Goal: Task Accomplishment & Management: Complete application form

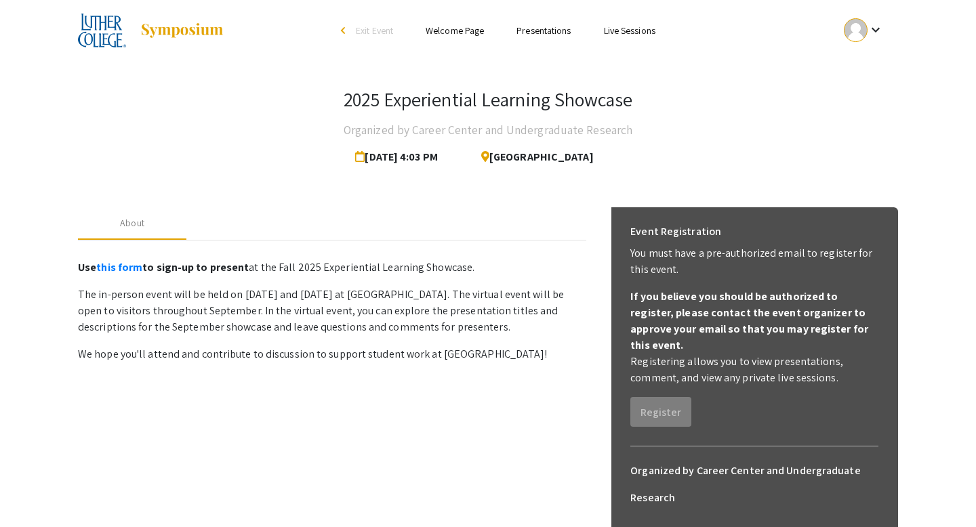
click at [548, 33] on link "Presentations" at bounding box center [544, 30] width 54 height 12
click at [538, 29] on link "Presentations" at bounding box center [544, 30] width 54 height 12
click at [477, 32] on link "Welcome Page" at bounding box center [455, 30] width 58 height 12
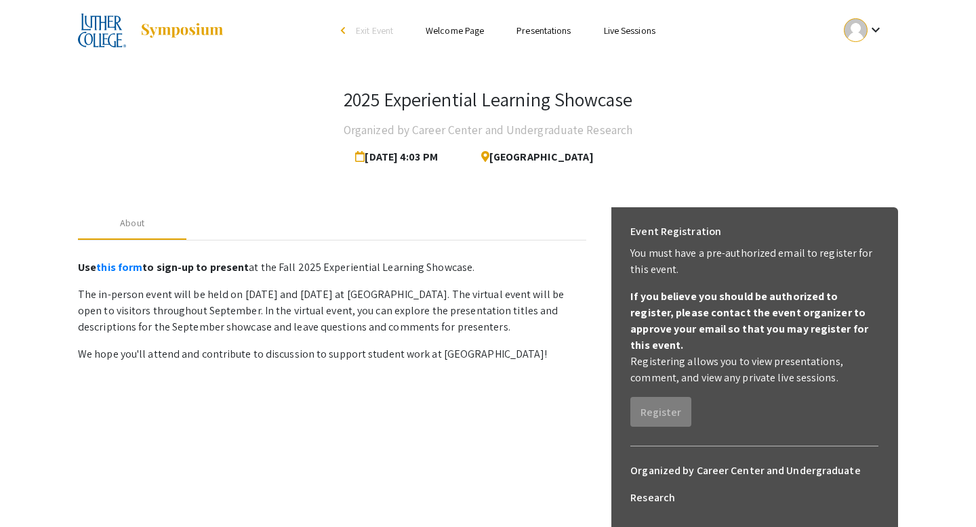
click at [477, 32] on link "Welcome Page" at bounding box center [455, 30] width 58 height 12
click at [431, 125] on h4 "Organized by Career Center and Undergraduate Research" at bounding box center [488, 130] width 289 height 27
click at [116, 33] on img at bounding box center [102, 31] width 48 height 34
click at [868, 28] on mat-icon "keyboard_arrow_down" at bounding box center [876, 30] width 16 height 16
click at [862, 99] on button "My Submissions" at bounding box center [871, 99] width 83 height 33
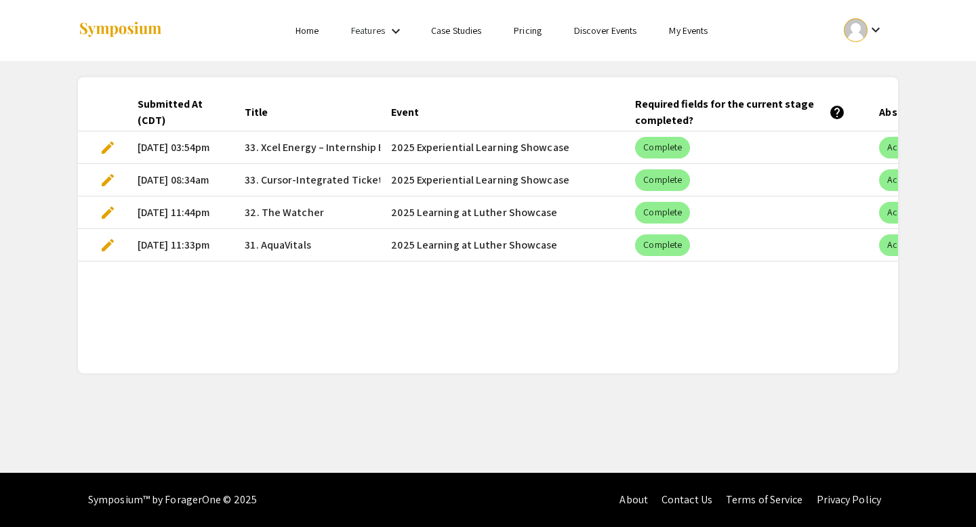
click at [107, 150] on span "edit" at bounding box center [108, 148] width 16 height 16
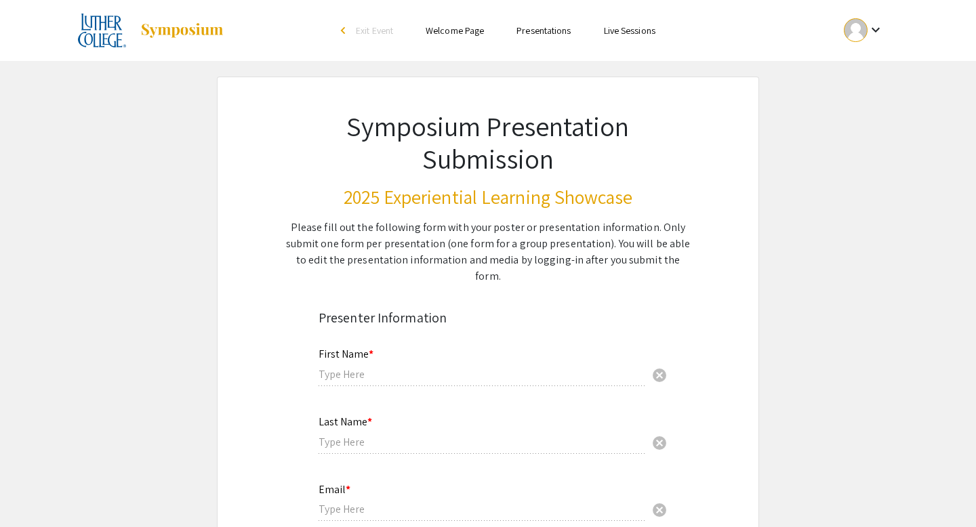
type input "Mughees"
type input "Warraich"
type input "warrmu01@luther.edu"
radio input "true"
type input "Computer Science and Data Science"
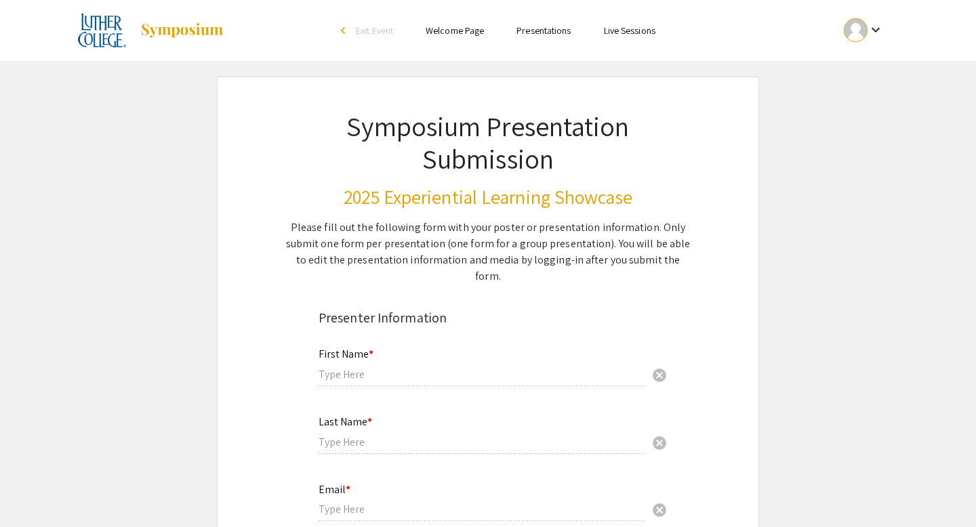
radio input "true"
type input "Prof Thuy Do"
radio input "true"
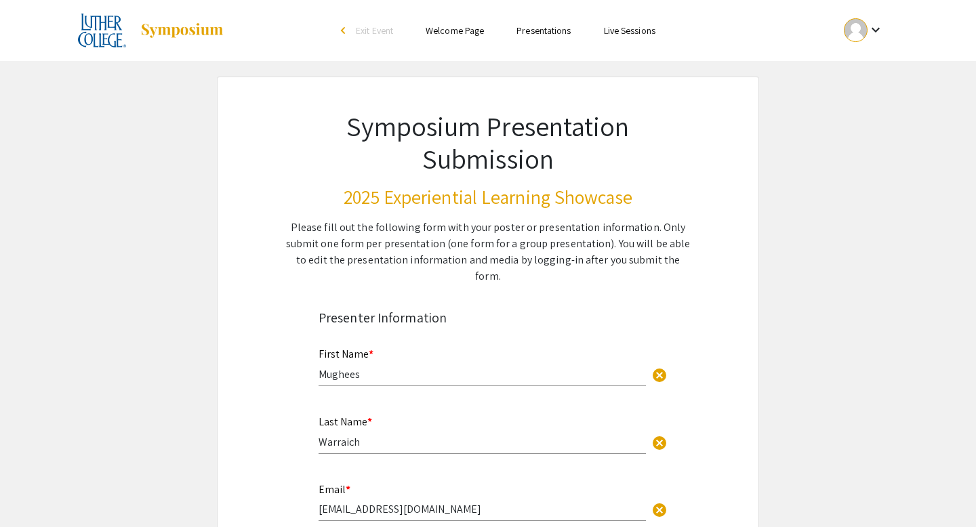
select select "custom"
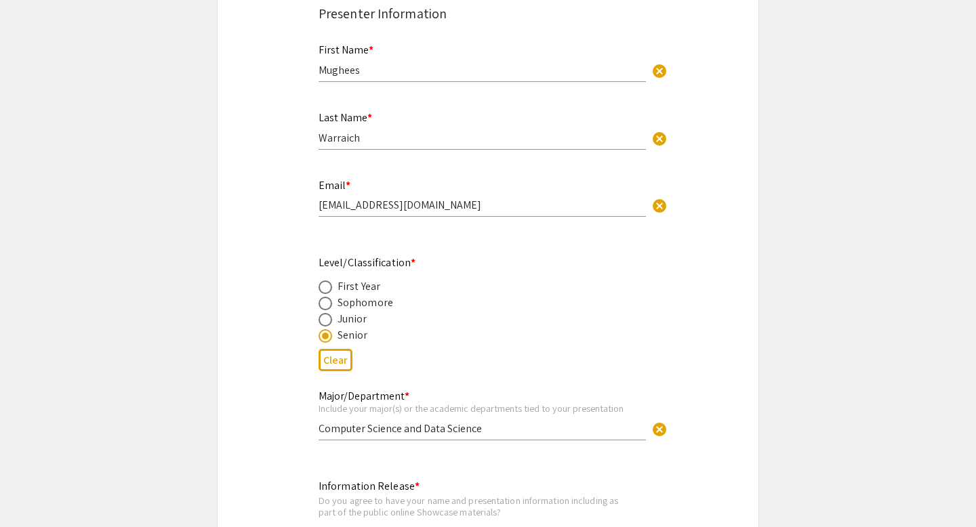
type input "0"
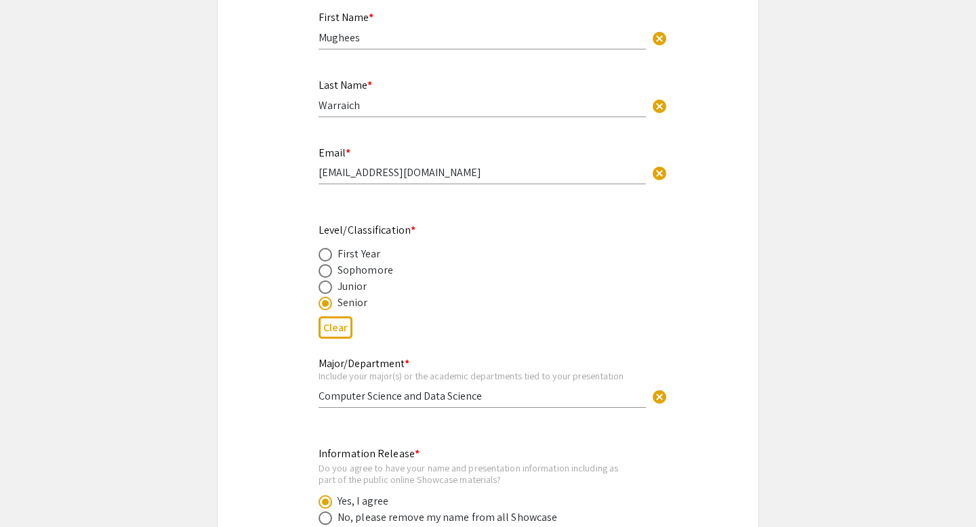
select select "custom"
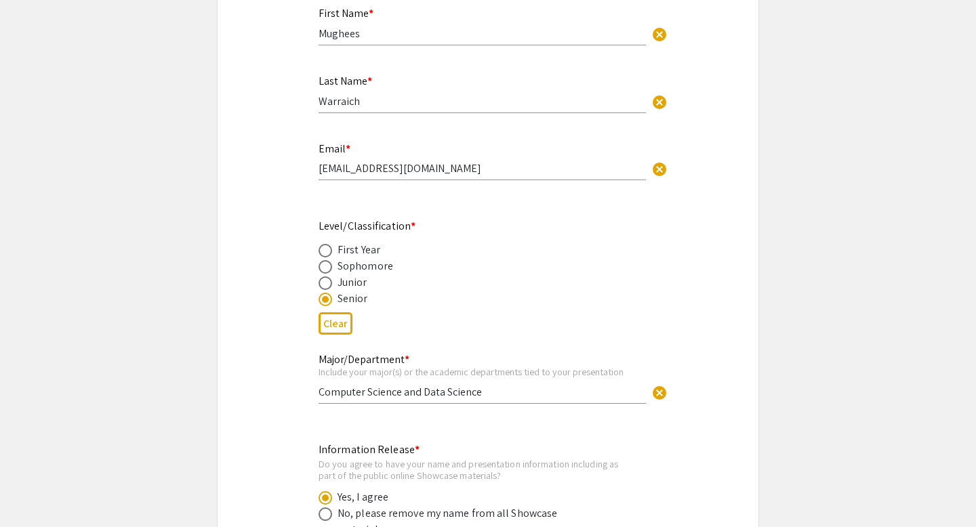
type input "1"
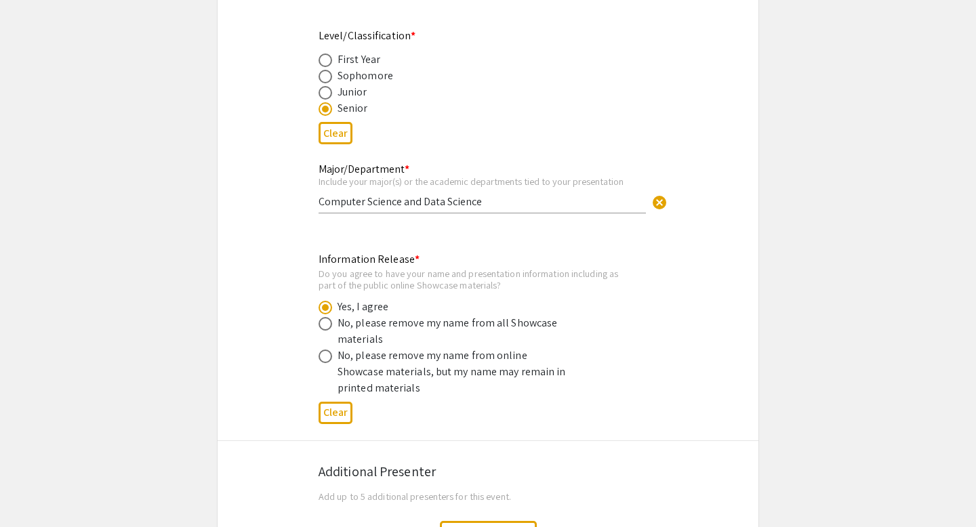
select select "auto"
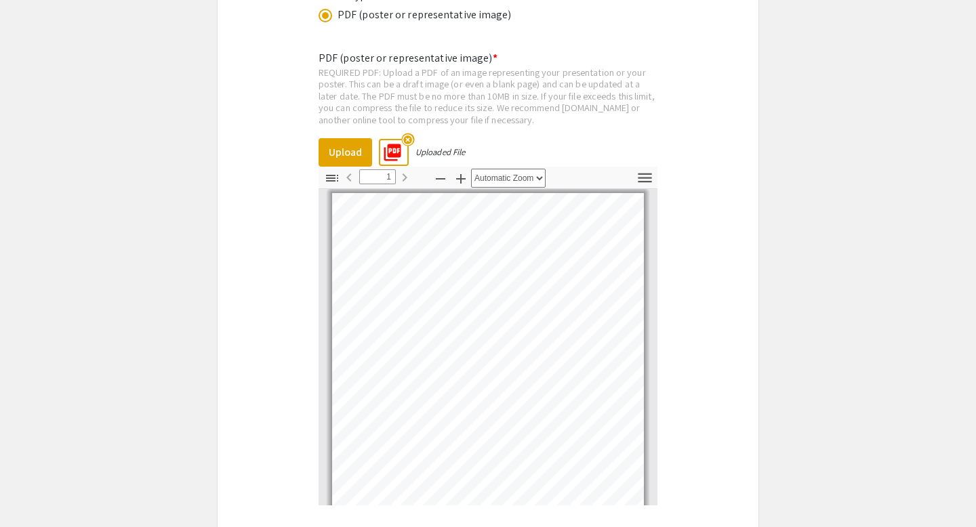
scroll to position [3176, 0]
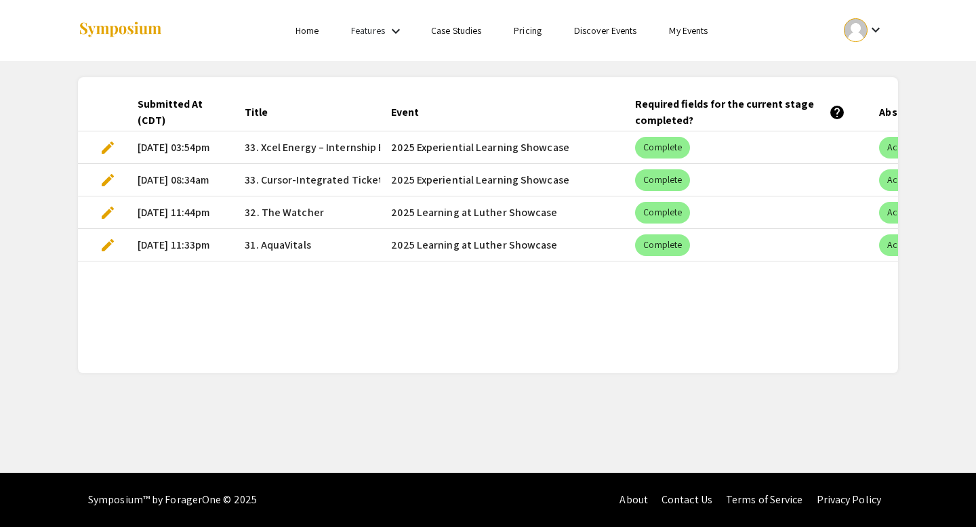
click at [106, 179] on span "edit" at bounding box center [108, 180] width 16 height 16
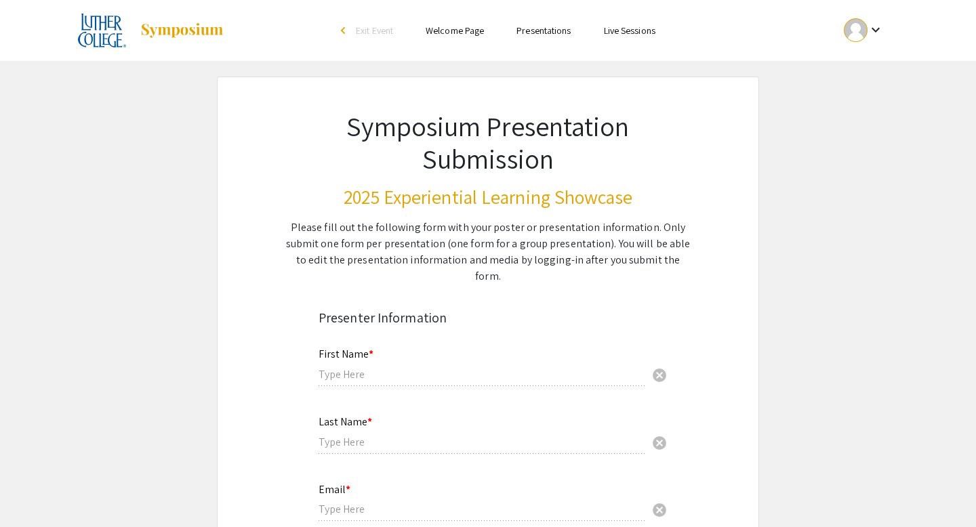
type input "Mughees"
type input "Warraich"
type input "warrmu01@luther.edu"
radio input "true"
type input "Computer Science and Data Science"
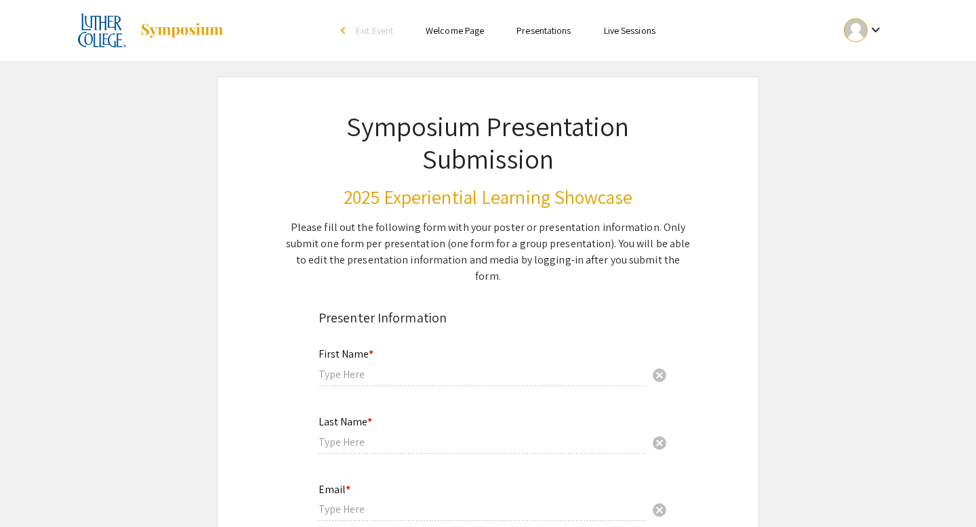
radio input "true"
type input "Prof Thuy Do"
radio input "true"
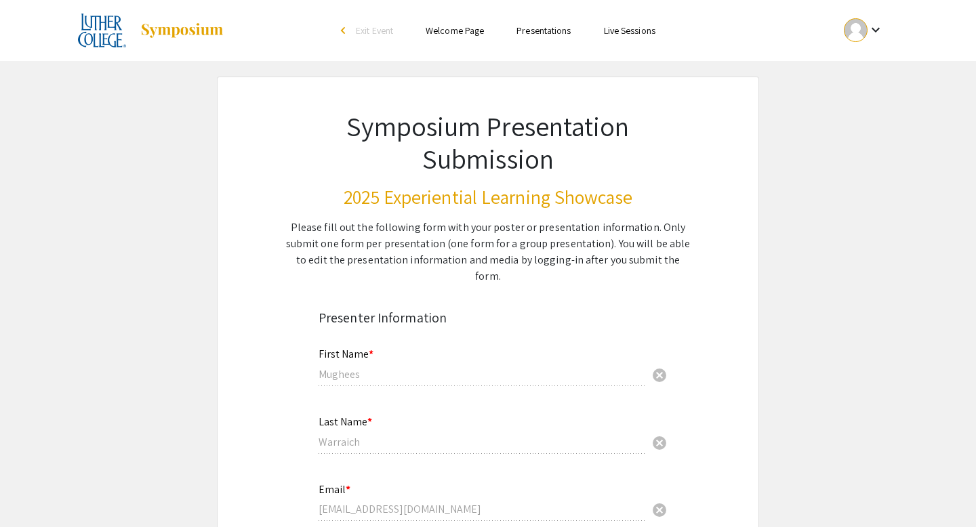
select select "custom"
type input "0"
select select "custom"
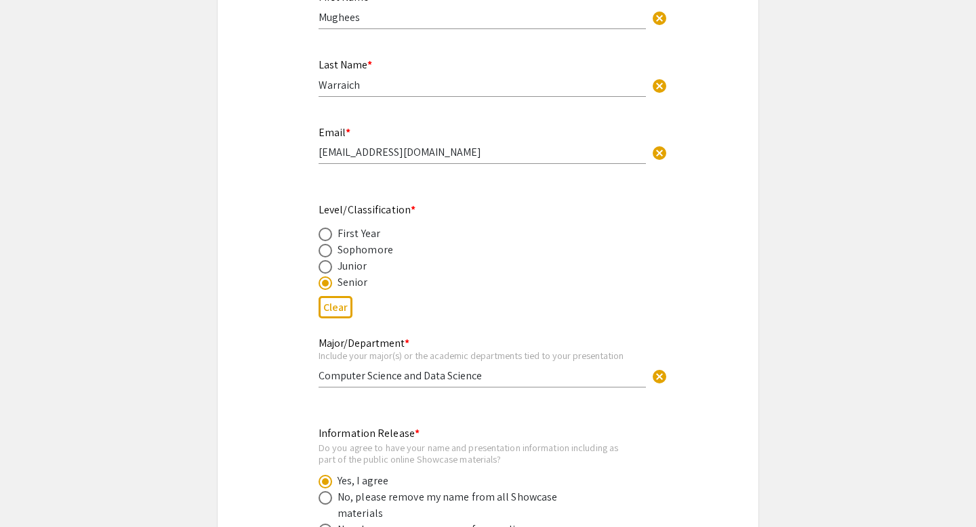
type input "1"
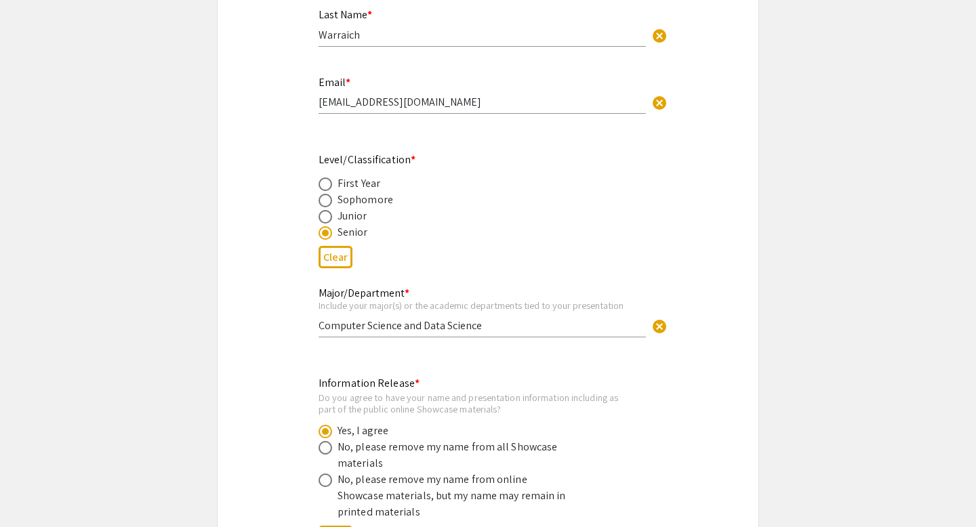
scroll to position [428, 0]
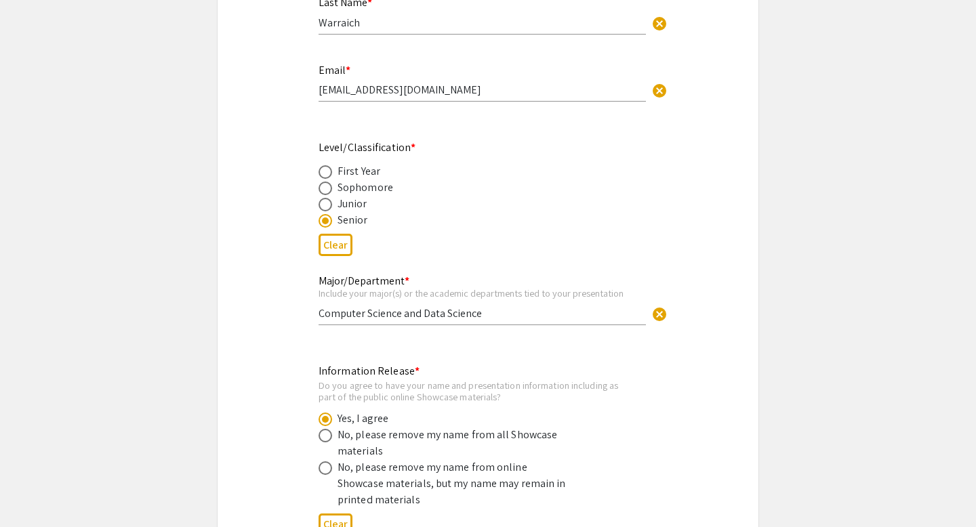
select select "auto"
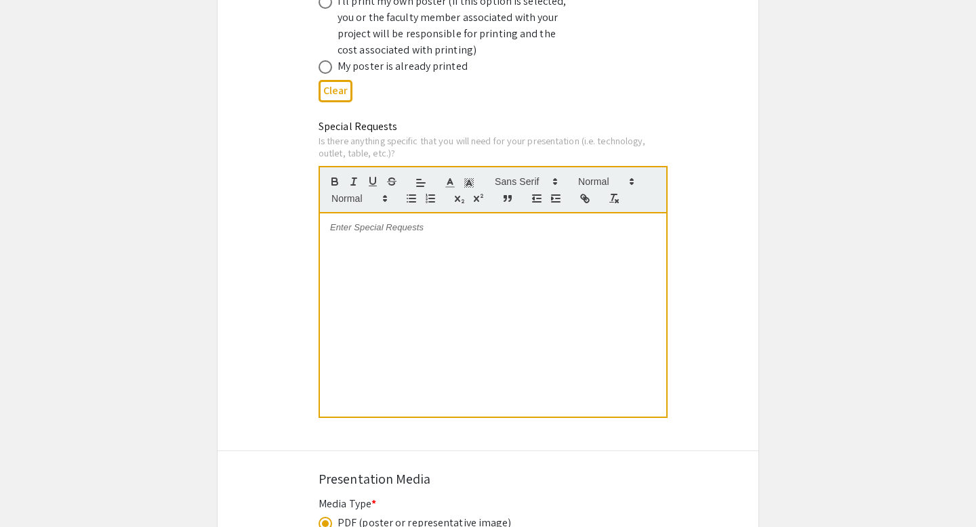
scroll to position [2657, 0]
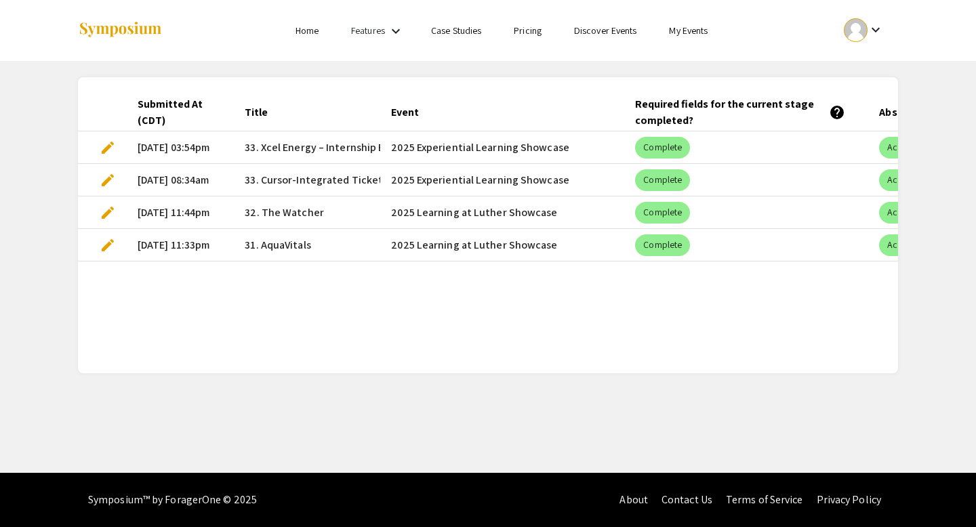
click at [313, 33] on link "Home" at bounding box center [307, 30] width 23 height 12
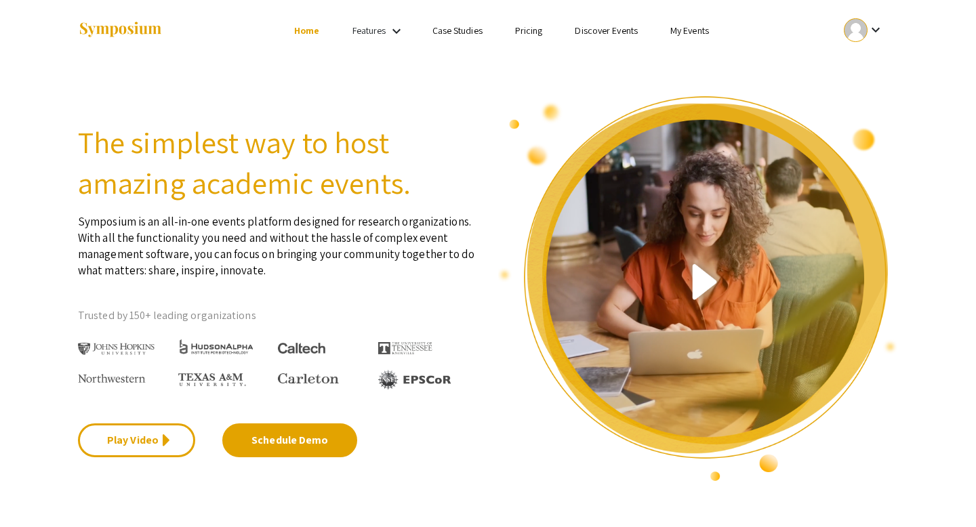
click at [620, 33] on link "Discover Events" at bounding box center [606, 30] width 63 height 12
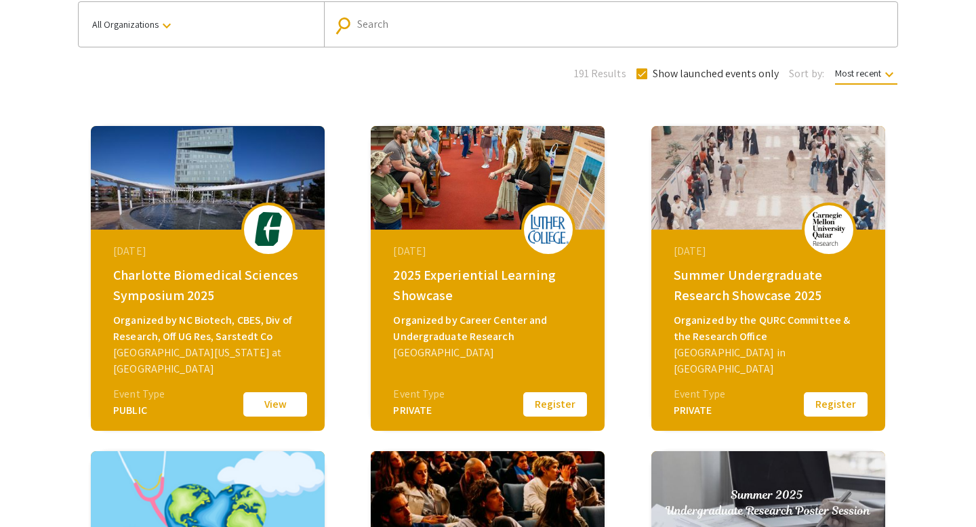
scroll to position [121, 0]
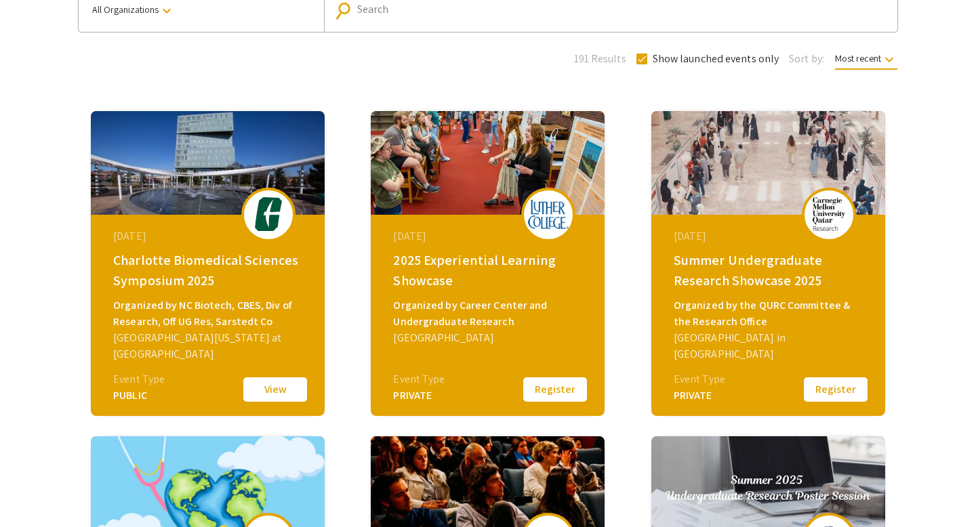
click at [470, 321] on div "Organized by Career Center and Undergraduate Research" at bounding box center [489, 314] width 193 height 33
click at [537, 212] on img at bounding box center [548, 214] width 41 height 29
click at [475, 218] on div "August 28, 2025 2025 Experiential Learning Showcase Organized by Career Center …" at bounding box center [489, 299] width 233 height 169
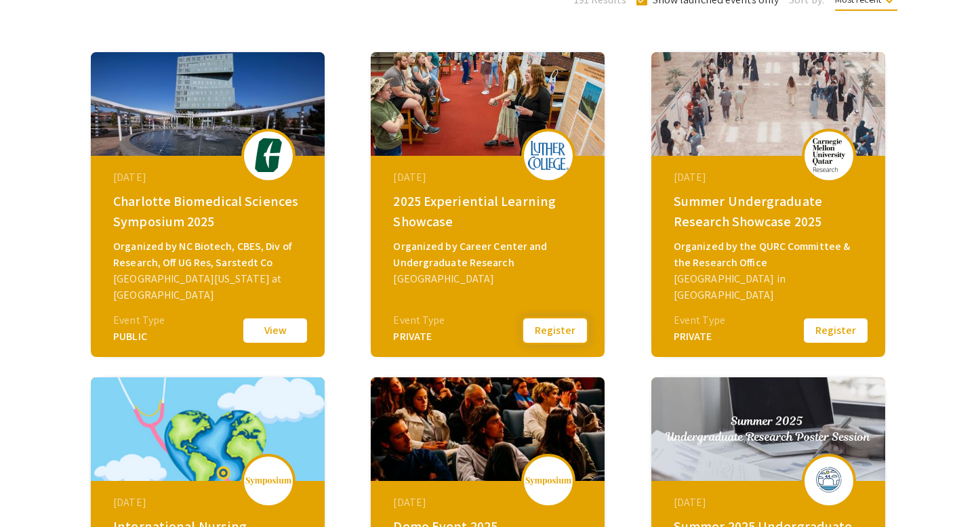
scroll to position [93, 0]
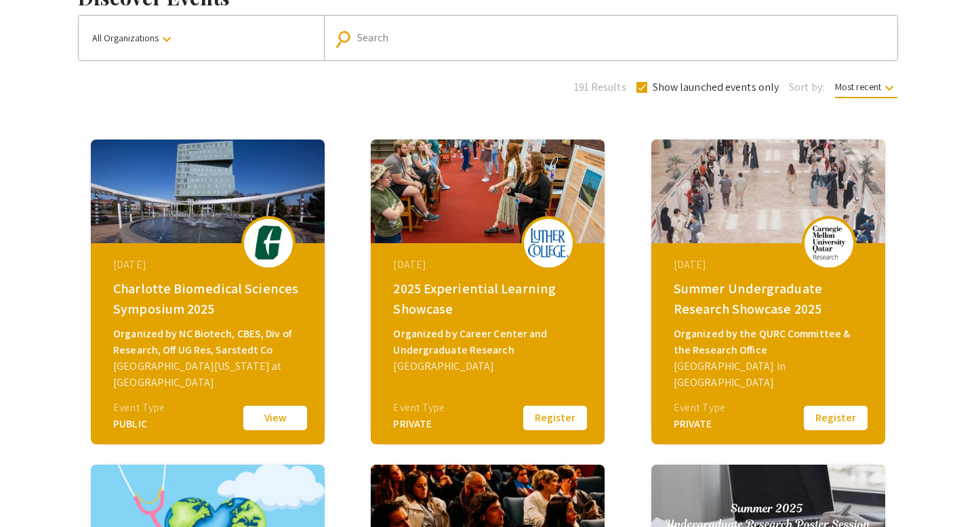
click at [540, 414] on button "Register" at bounding box center [555, 418] width 68 height 28
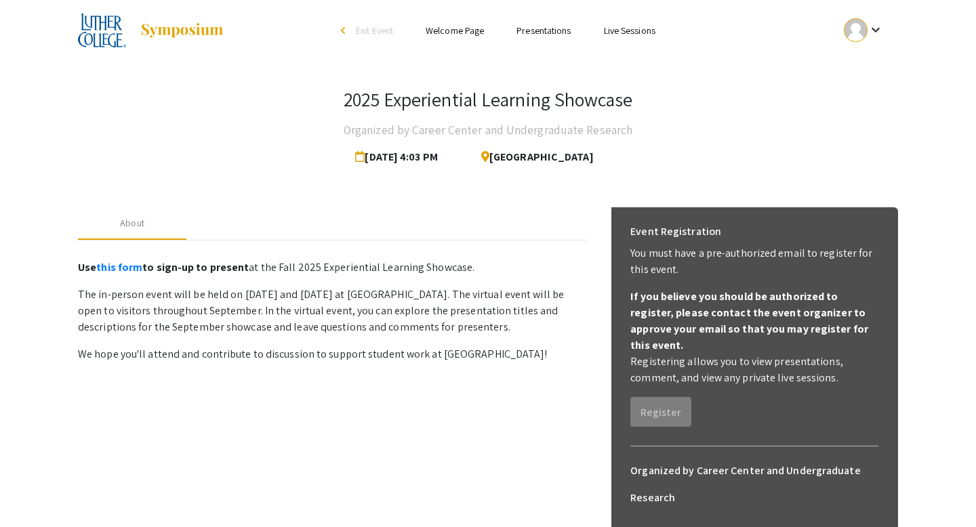
click at [865, 37] on div at bounding box center [856, 30] width 24 height 24
click at [867, 68] on button "My Account" at bounding box center [871, 67] width 83 height 33
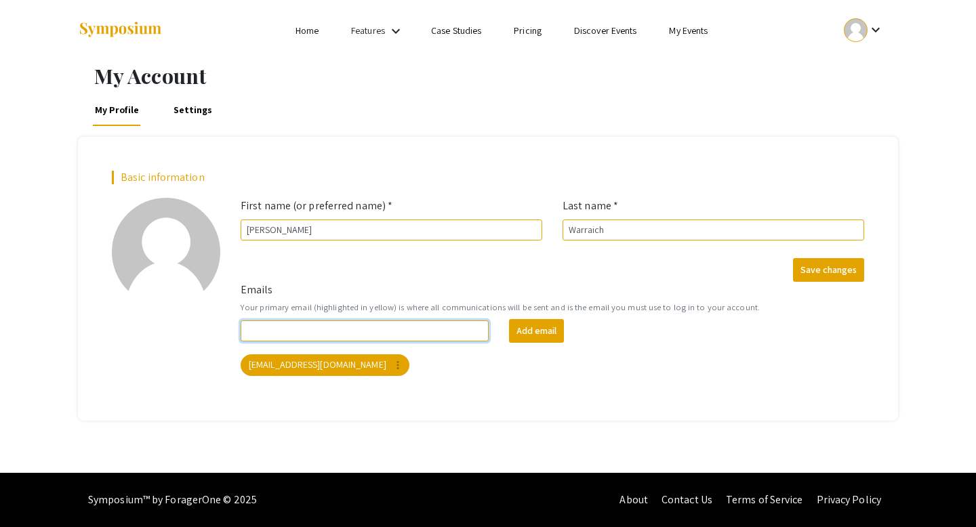
click at [356, 334] on input "Emails" at bounding box center [365, 331] width 248 height 21
type input "warrmu01@luther.edu"
click at [520, 333] on button "Add email" at bounding box center [536, 331] width 55 height 24
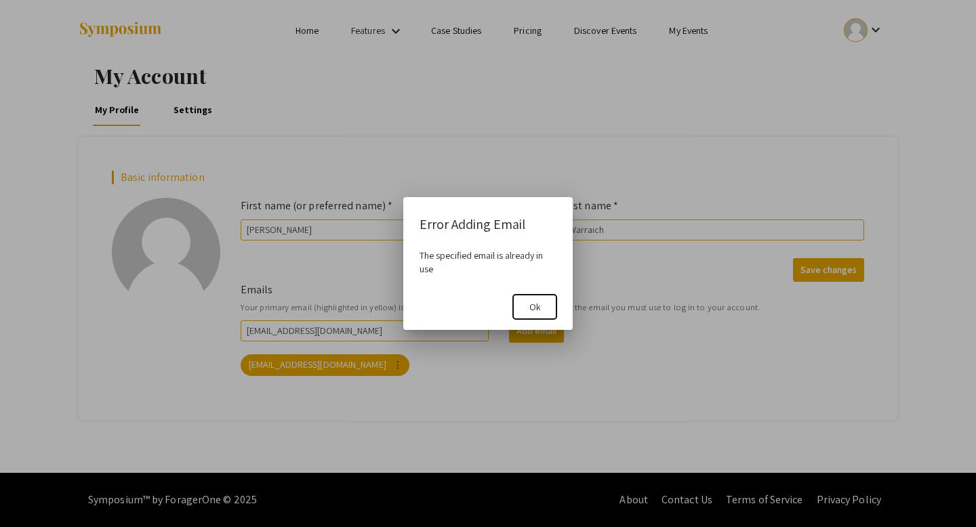
click at [531, 306] on span "Ok" at bounding box center [535, 307] width 12 height 12
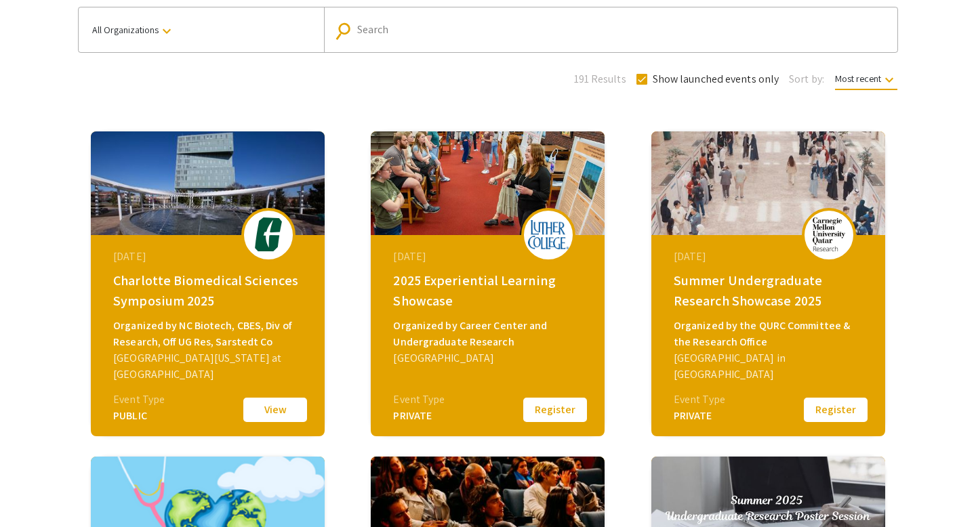
click at [545, 256] on div at bounding box center [548, 235] width 54 height 54
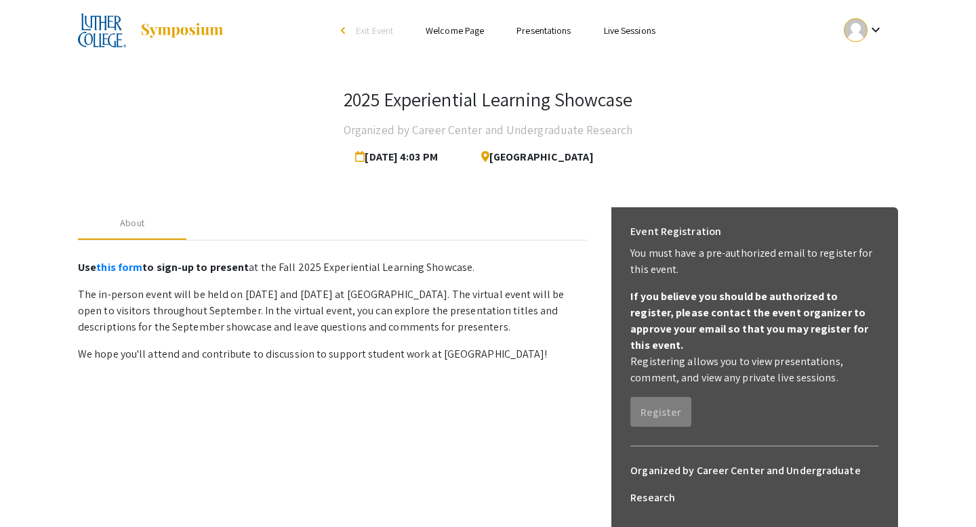
click at [448, 31] on link "Welcome Page" at bounding box center [455, 30] width 58 height 12
click at [523, 28] on link "Presentations" at bounding box center [544, 30] width 54 height 12
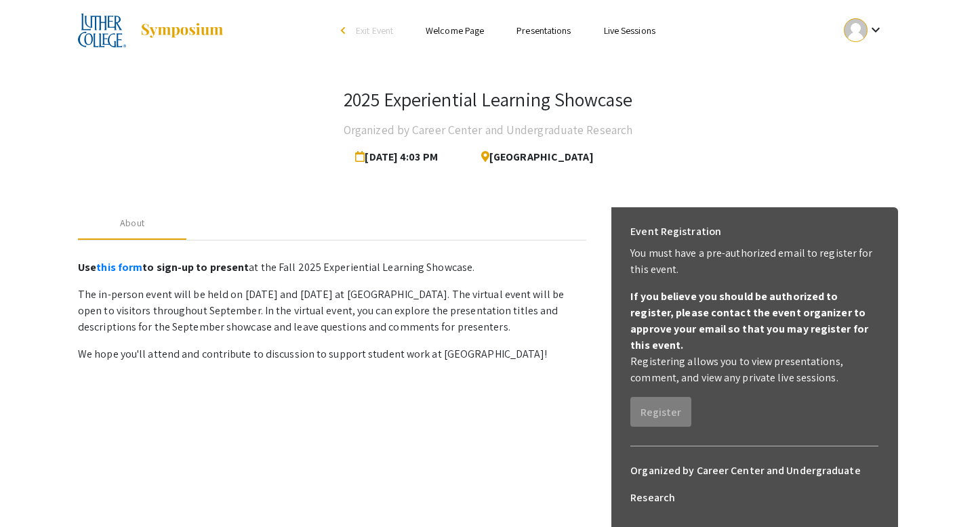
click at [523, 28] on link "Presentations" at bounding box center [544, 30] width 54 height 12
click at [632, 31] on link "Live Sessions" at bounding box center [630, 30] width 52 height 12
click at [866, 37] on div "keyboard_arrow_down" at bounding box center [864, 30] width 47 height 31
click at [868, 102] on button "My Submissions" at bounding box center [871, 99] width 83 height 33
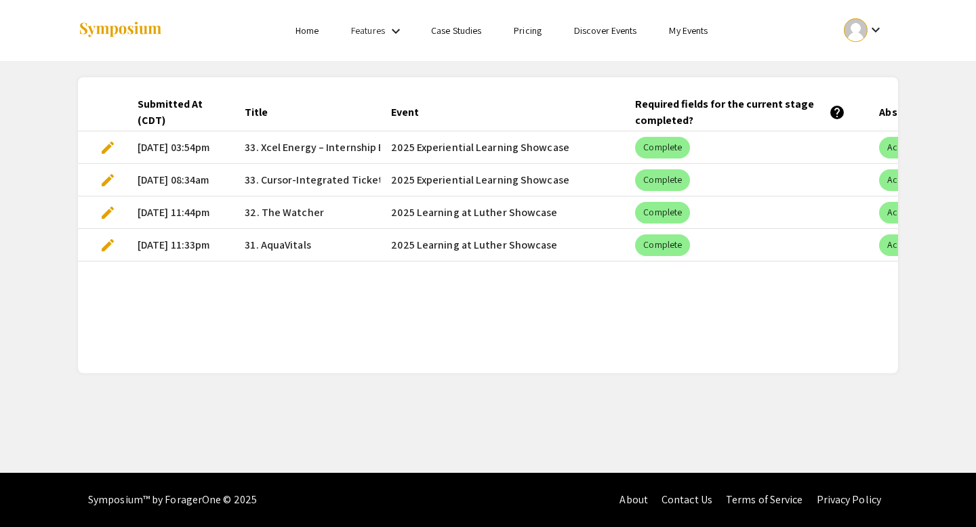
click at [106, 213] on span "edit" at bounding box center [108, 213] width 16 height 16
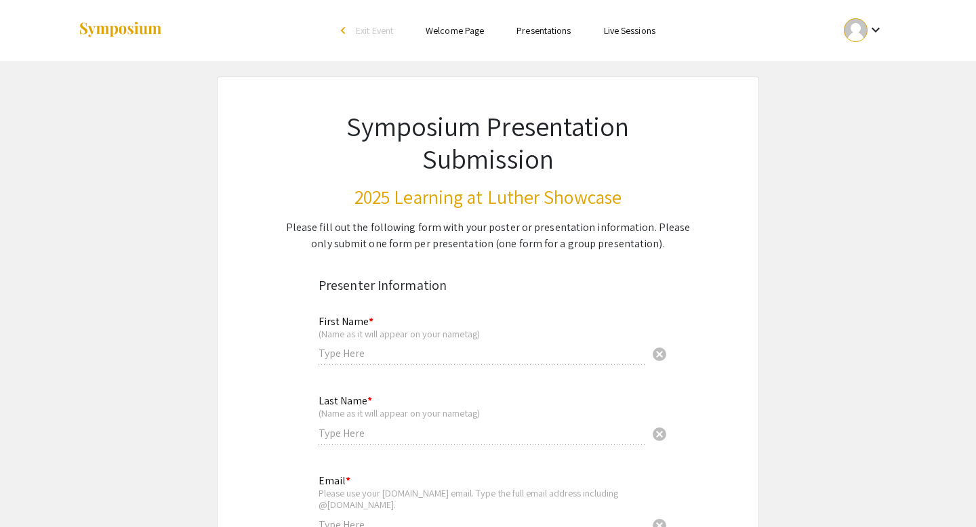
type input "Muhammad Mughees Akbar"
type input "Warraich"
type input "warrmu01@luther.edu"
radio input "true"
type input "Computer Science and Data Science"
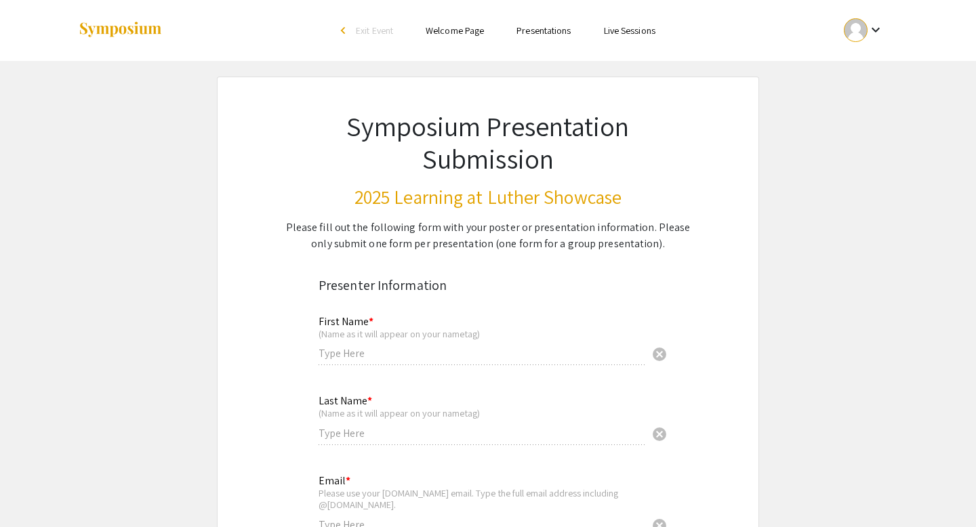
radio input "true"
type input "Prof Thuy Do"
radio input "true"
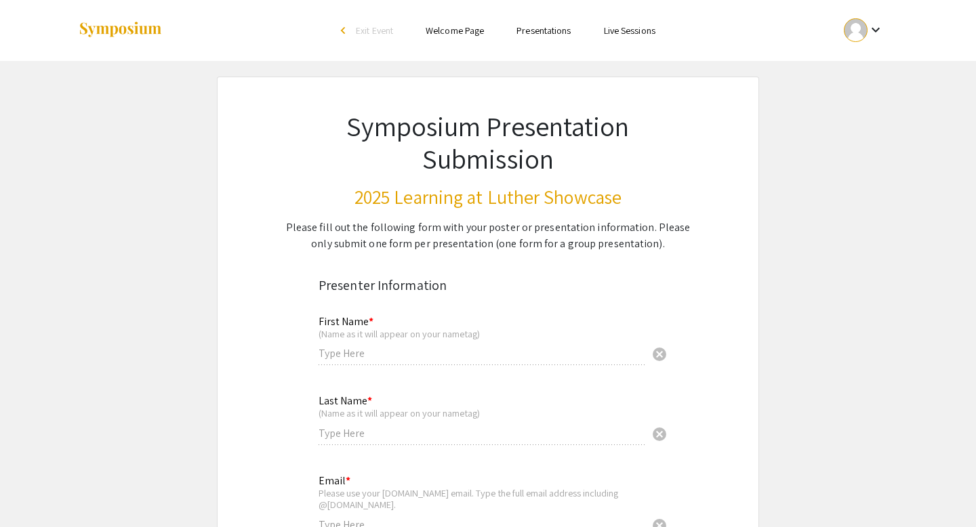
radio input "true"
select select "custom"
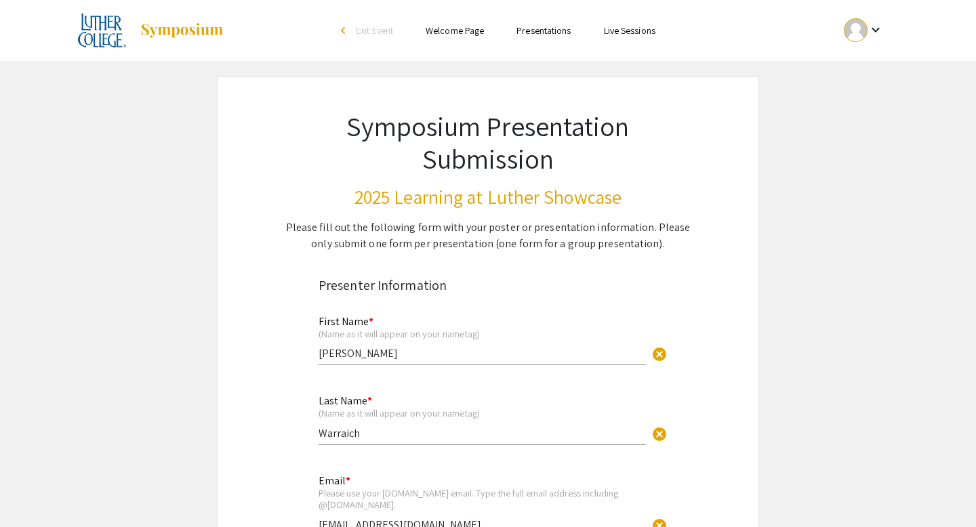
type input "0"
select select "custom"
type input "1"
select select "auto"
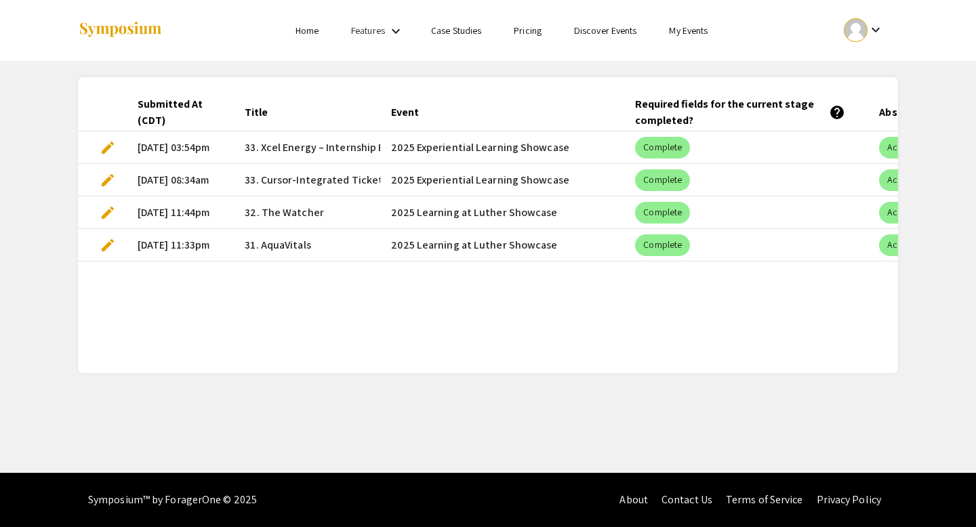
click at [107, 212] on span "edit" at bounding box center [108, 213] width 16 height 16
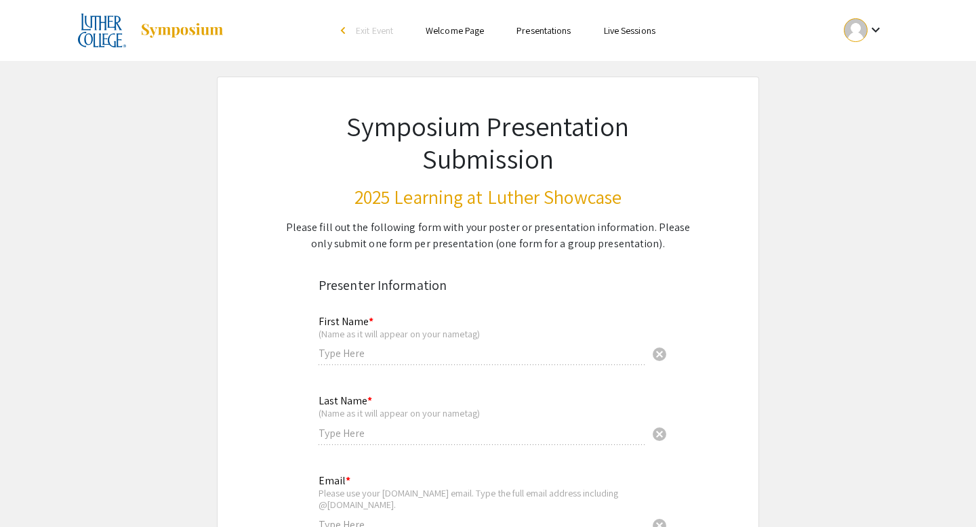
type input "Muhammad Mughees Akbar"
type input "Warraich"
type input "warrmu01@luther.edu"
radio input "true"
type input "Computer Science and Data Science"
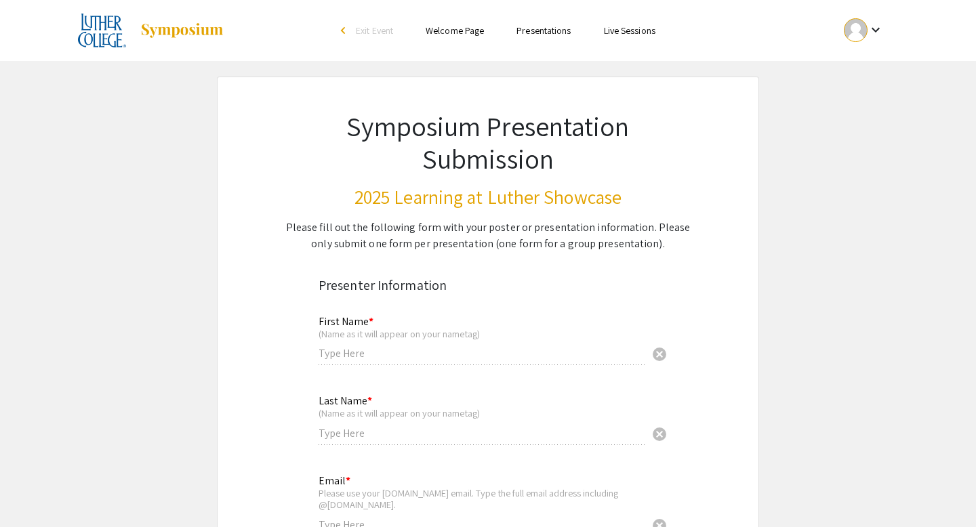
radio input "true"
type input "Prof Thuy Do"
radio input "true"
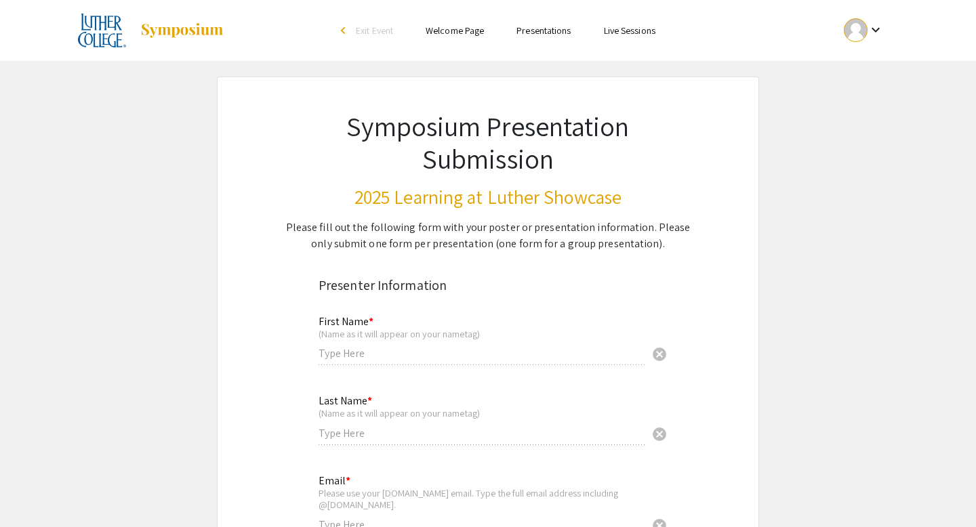
radio input "true"
select select "custom"
type input "0"
select select "custom"
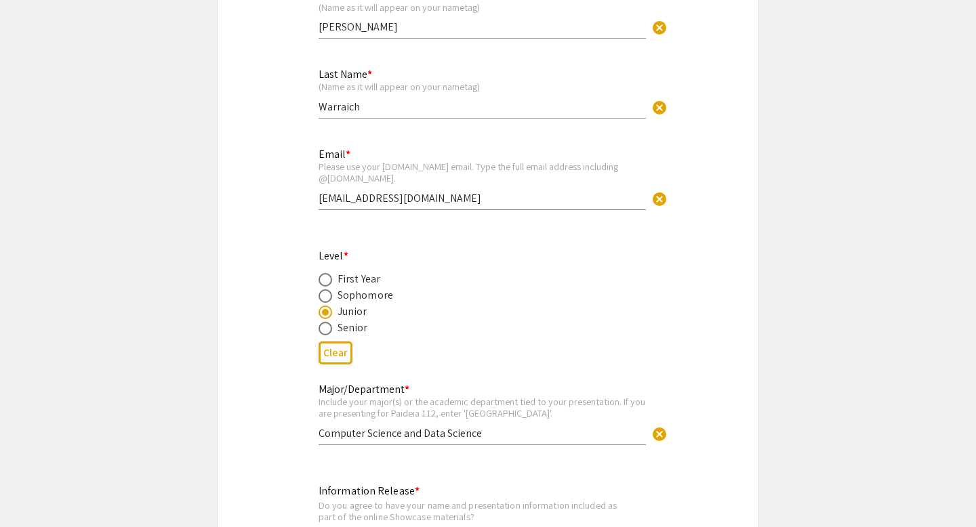
type input "1"
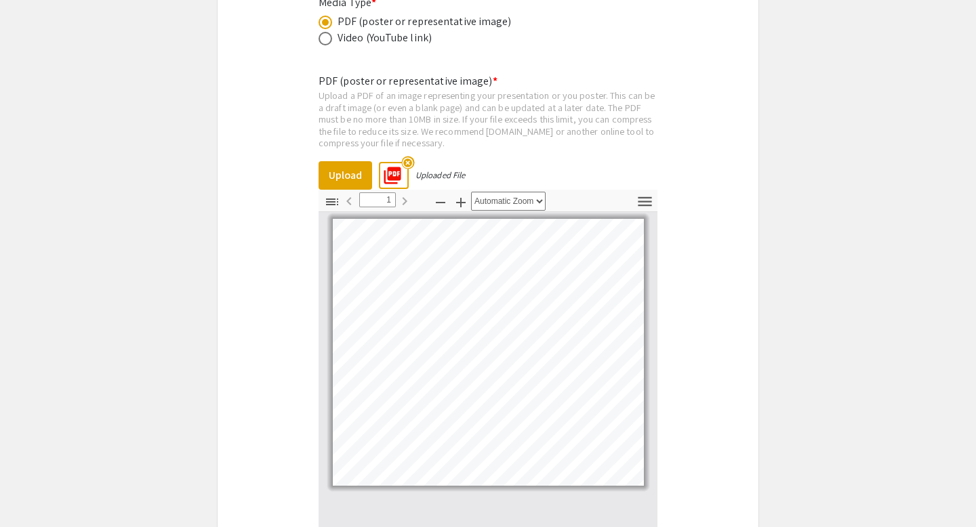
scroll to position [6212, 0]
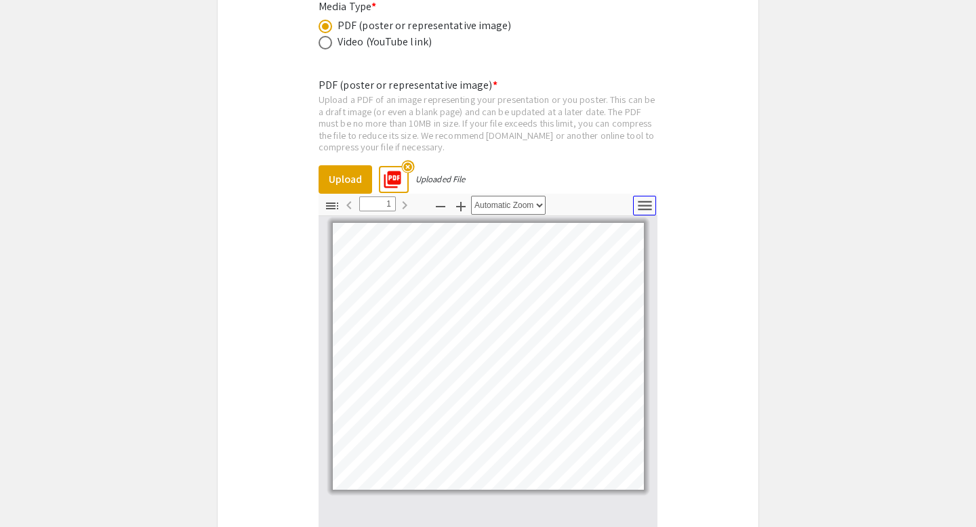
click at [642, 201] on icon "button" at bounding box center [645, 205] width 14 height 9
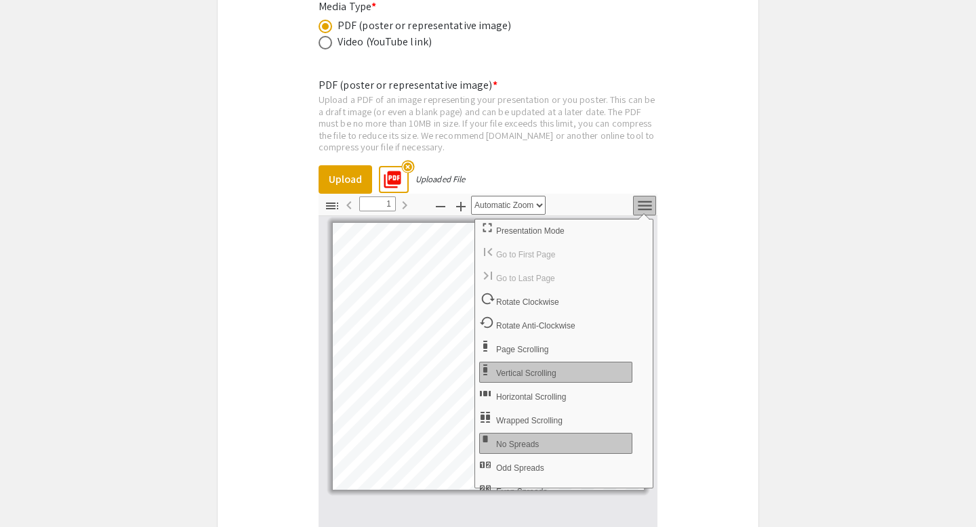
scroll to position [14, 0]
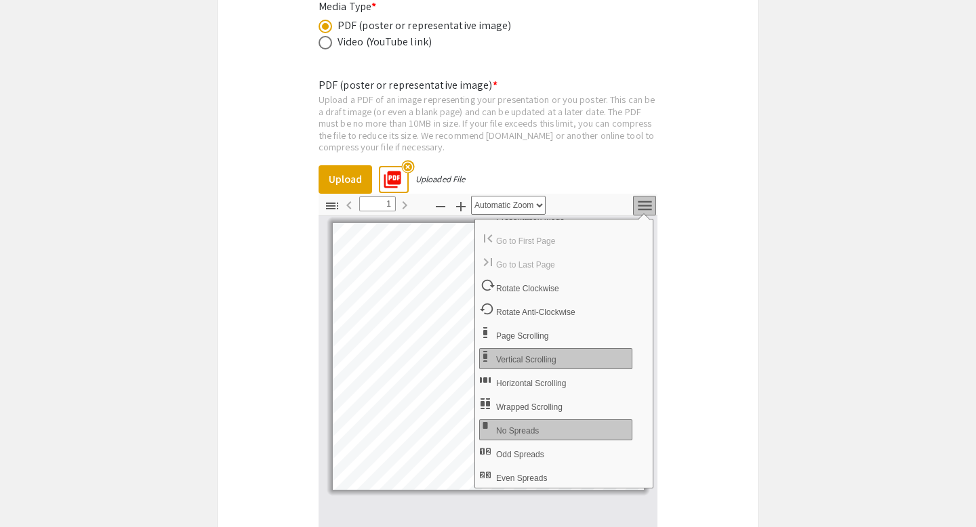
click at [390, 165] on mat-icon "picture_as_pdf" at bounding box center [388, 175] width 20 height 20
click at [637, 197] on icon "button" at bounding box center [645, 206] width 18 height 18
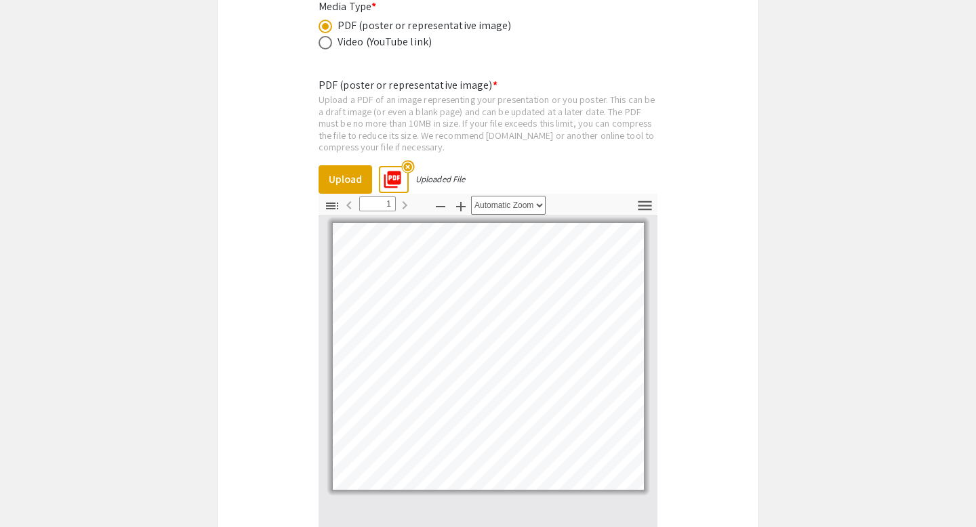
click at [392, 165] on mat-icon "picture_as_pdf" at bounding box center [388, 175] width 20 height 20
click at [431, 174] on div "Uploaded File" at bounding box center [440, 180] width 49 height 12
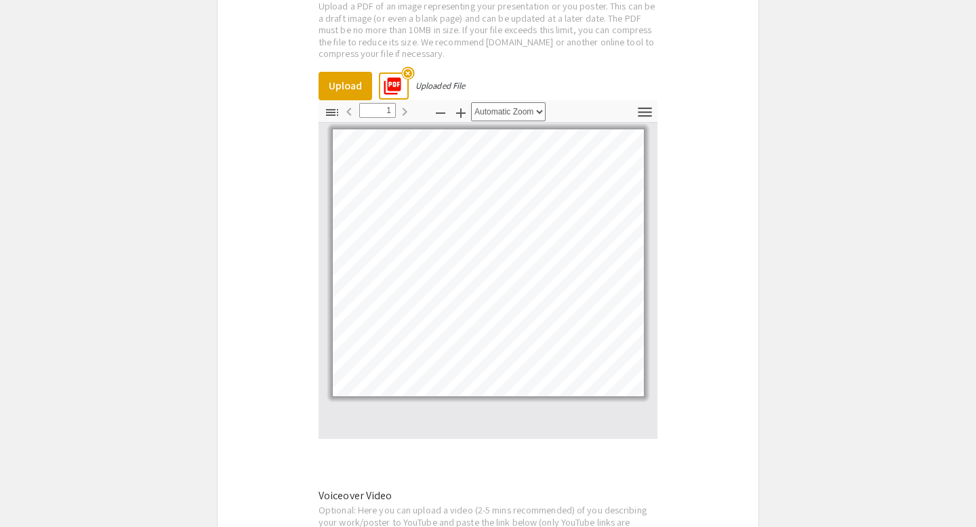
scroll to position [6301, 0]
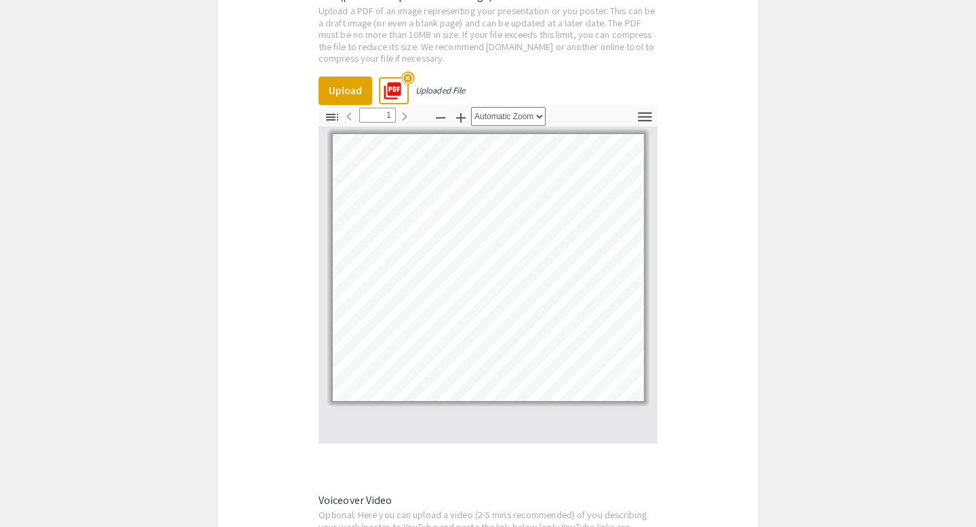
select select "page-width"
click at [336, 109] on icon "button" at bounding box center [332, 117] width 16 height 16
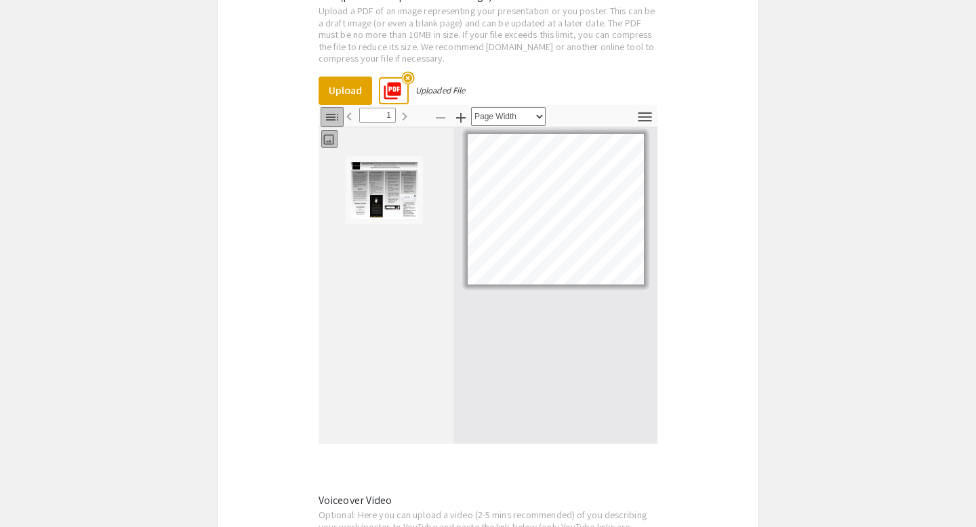
click at [334, 109] on icon "button" at bounding box center [332, 117] width 16 height 16
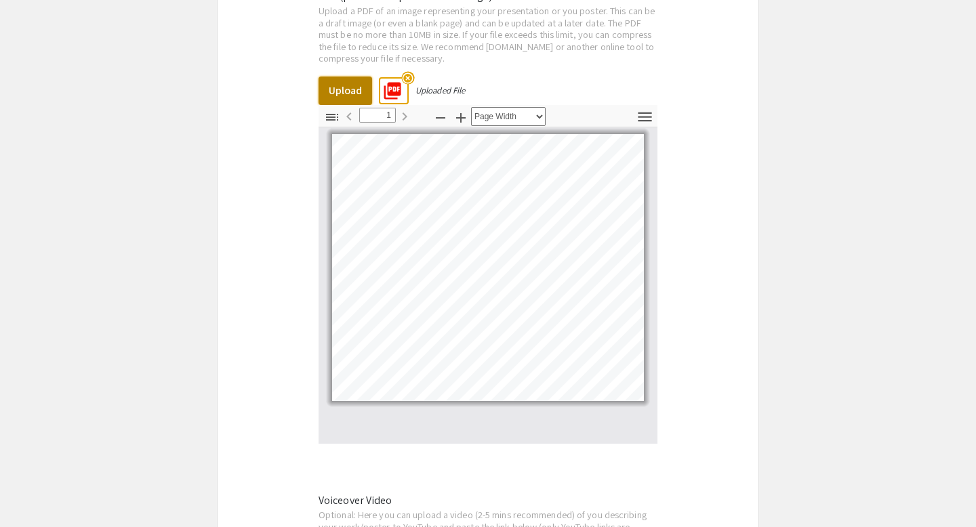
click at [343, 77] on button "Upload" at bounding box center [346, 91] width 54 height 28
